Goal: Information Seeking & Learning: Learn about a topic

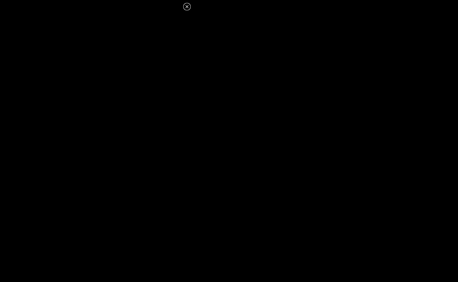
click at [187, 6] on icon at bounding box center [186, 6] width 3 height 3
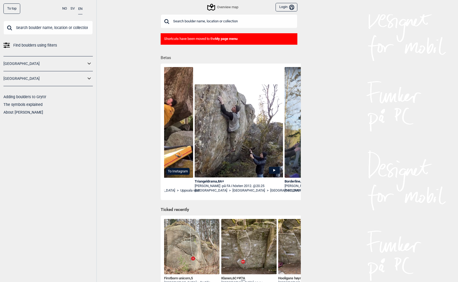
scroll to position [0, 396]
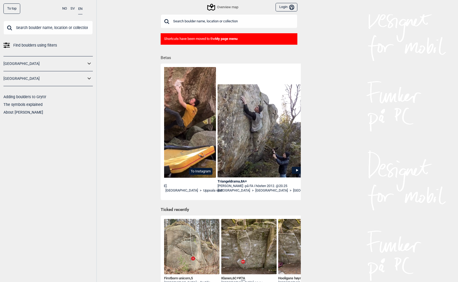
click at [225, 182] on div "Triangeldrama , 8A+" at bounding box center [262, 181] width 88 height 5
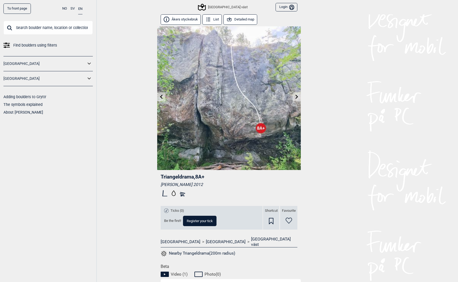
click at [179, 178] on span "Triangeldrama , 8A+" at bounding box center [183, 177] width 44 height 6
copy span "Triangeldrama"
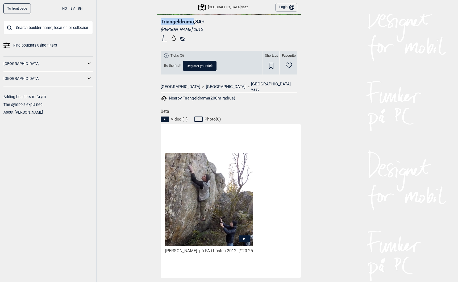
scroll to position [155, 0]
click at [244, 235] on icon at bounding box center [244, 238] width 11 height 7
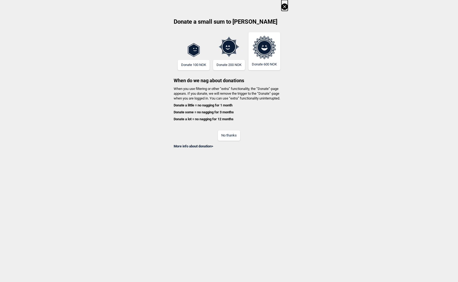
click at [229, 134] on button "No thanks" at bounding box center [229, 135] width 22 height 10
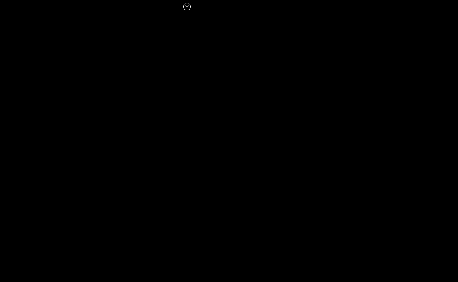
click at [186, 6] on icon at bounding box center [186, 6] width 3 height 3
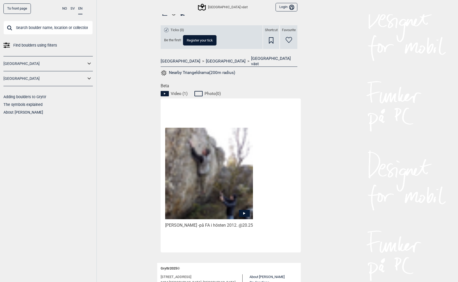
scroll to position [183, 0]
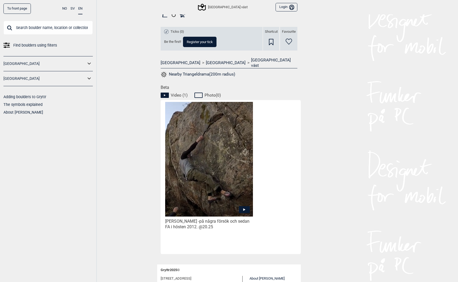
scroll to position [179, 0]
